Goal: Find specific page/section: Find specific page/section

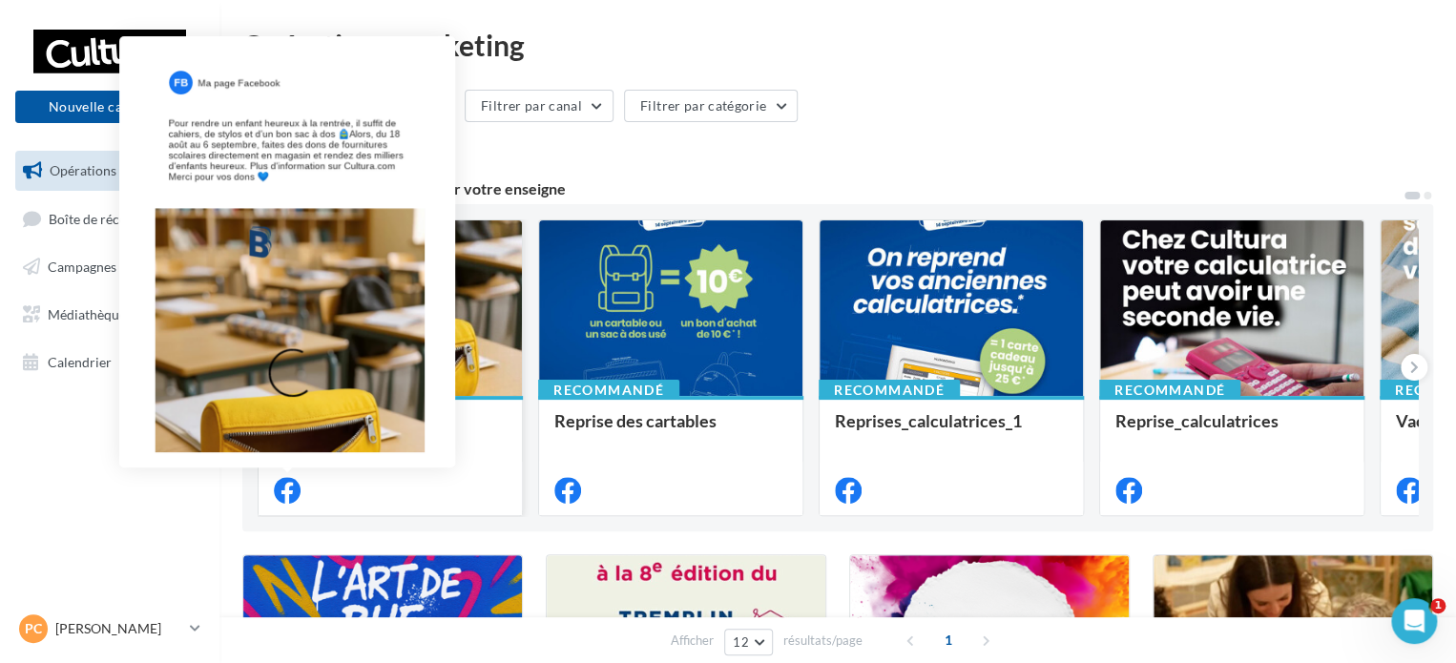
click at [286, 502] on icon at bounding box center [287, 490] width 27 height 27
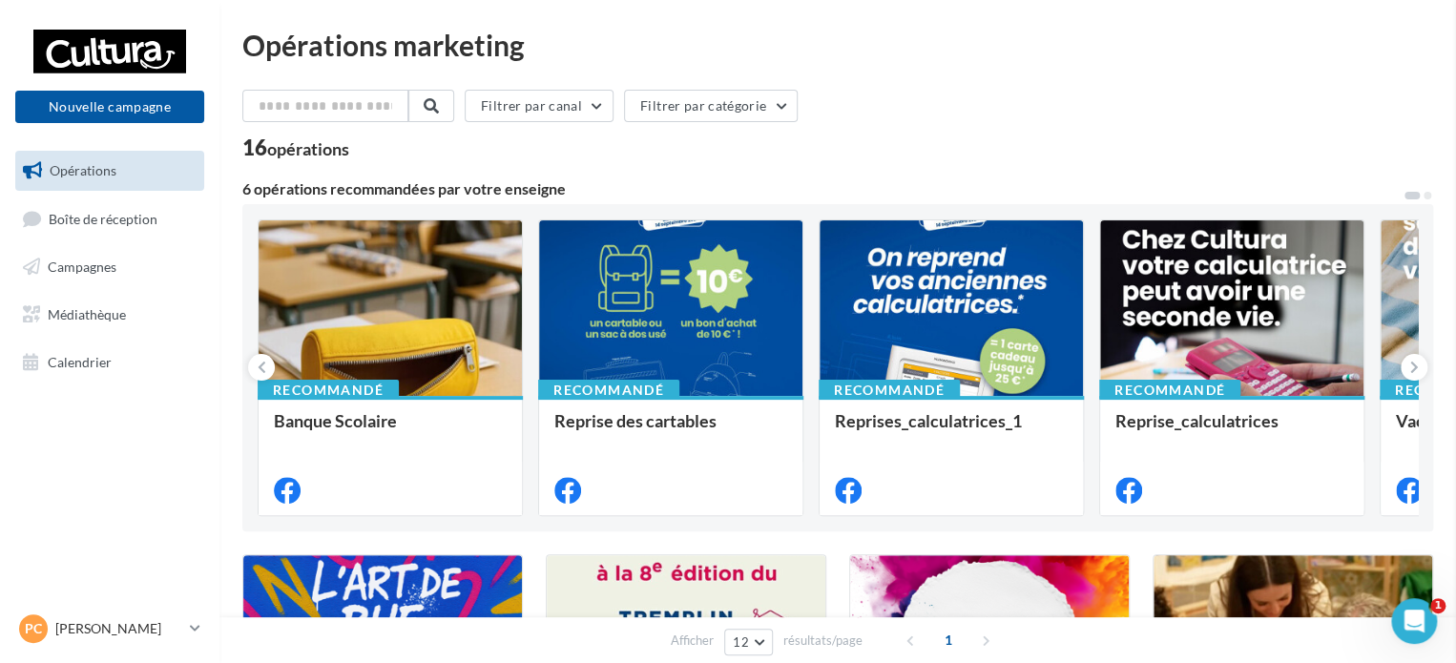
click at [95, 45] on div at bounding box center [109, 52] width 153 height 48
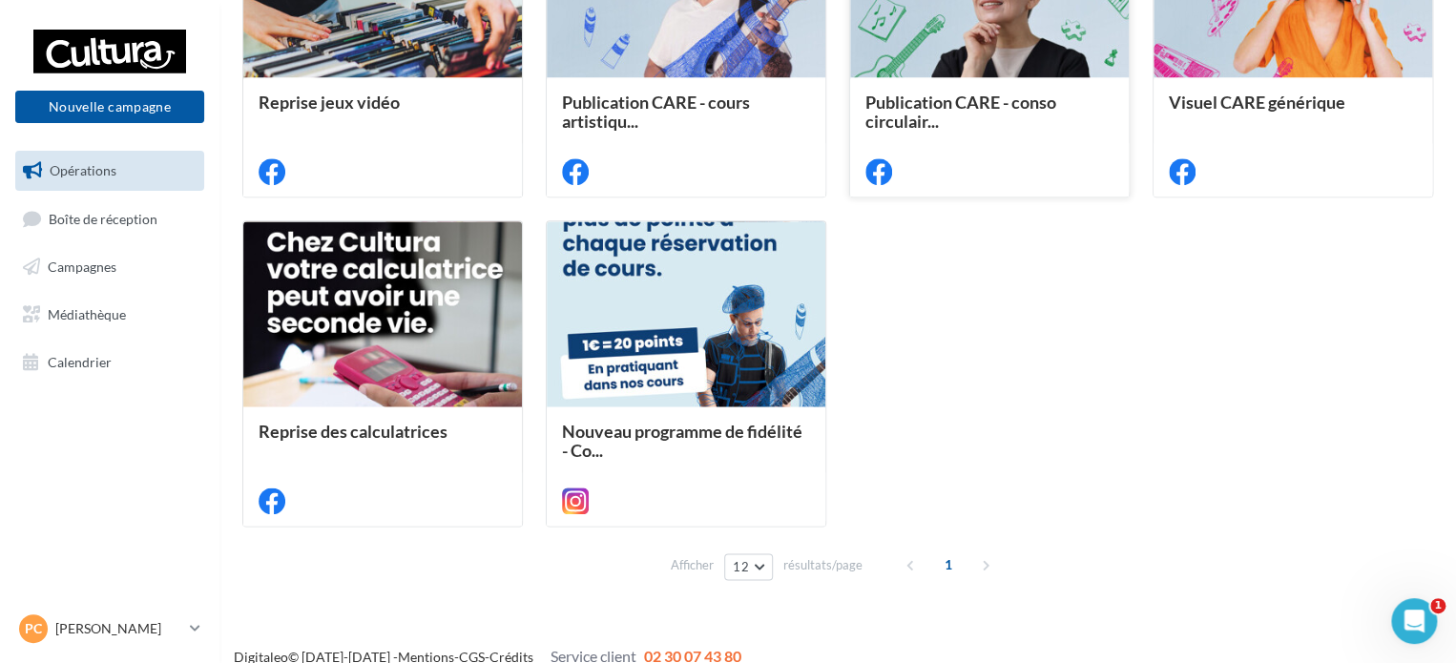
scroll to position [1014, 0]
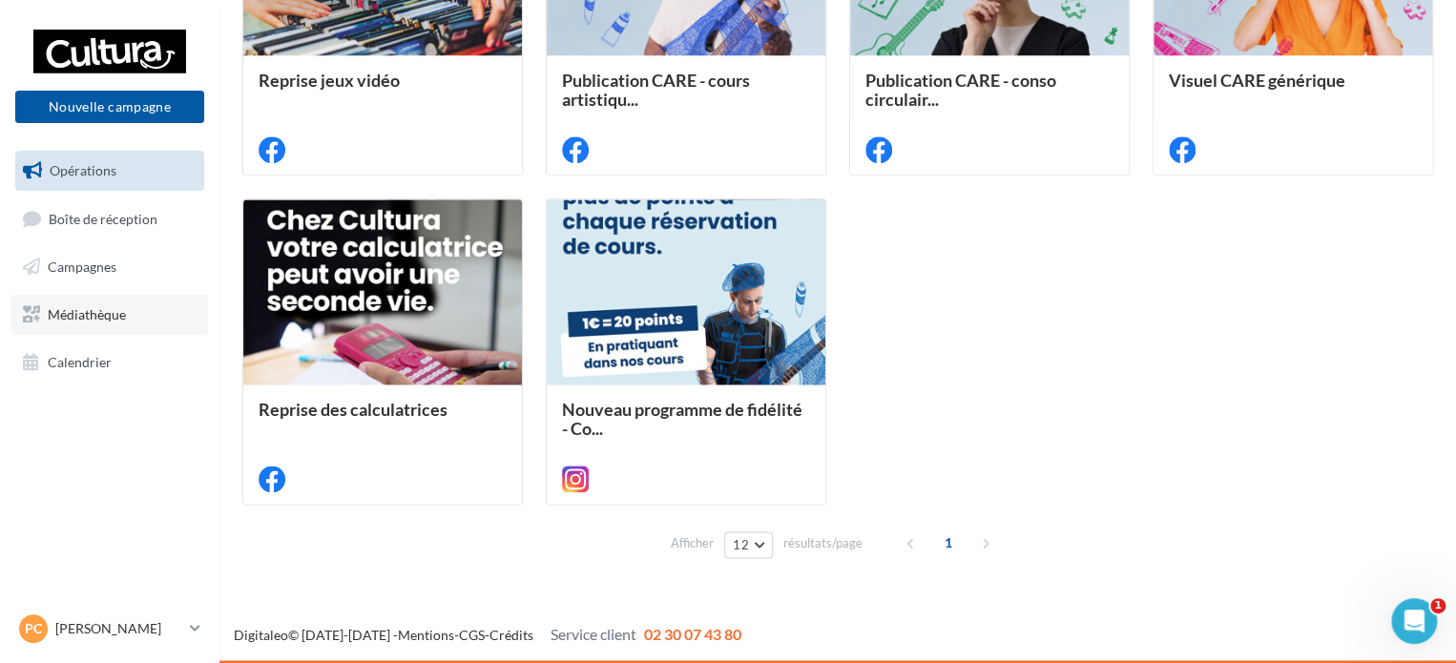
click at [61, 316] on span "Médiathèque" at bounding box center [87, 314] width 78 height 16
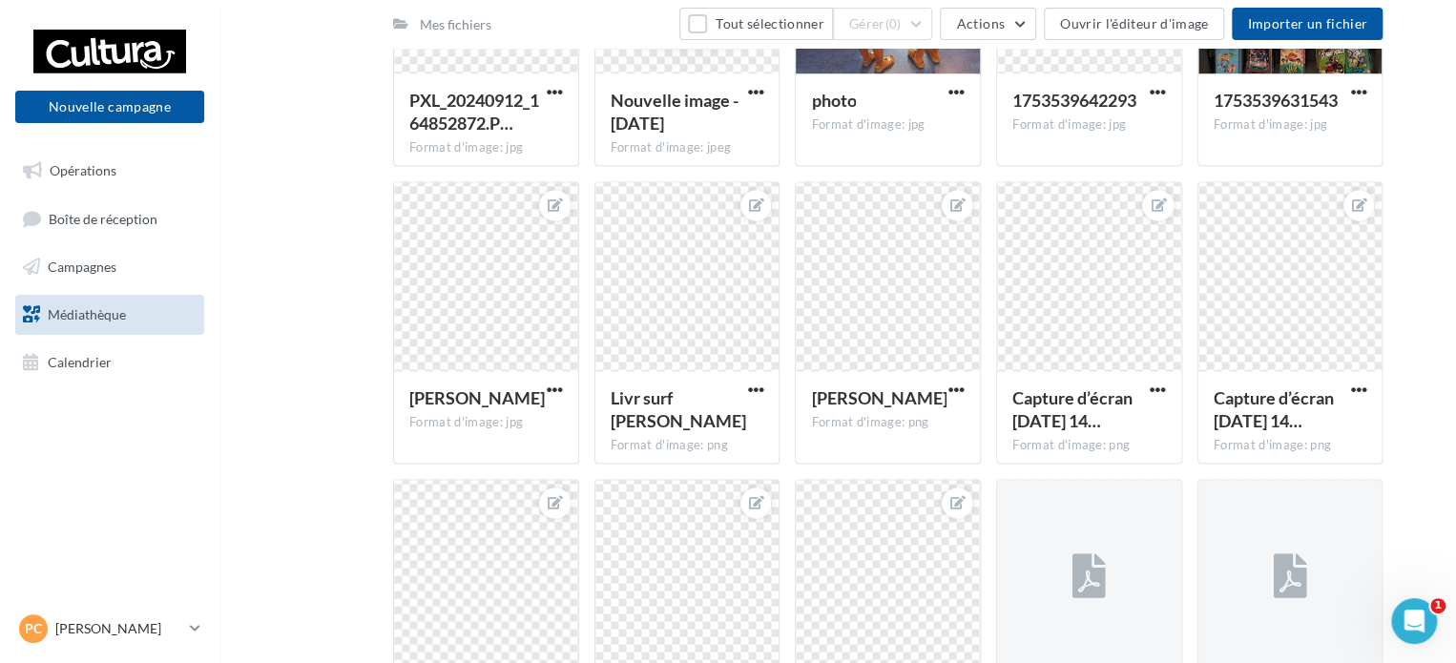
scroll to position [1336, 0]
